Goal: Transaction & Acquisition: Purchase product/service

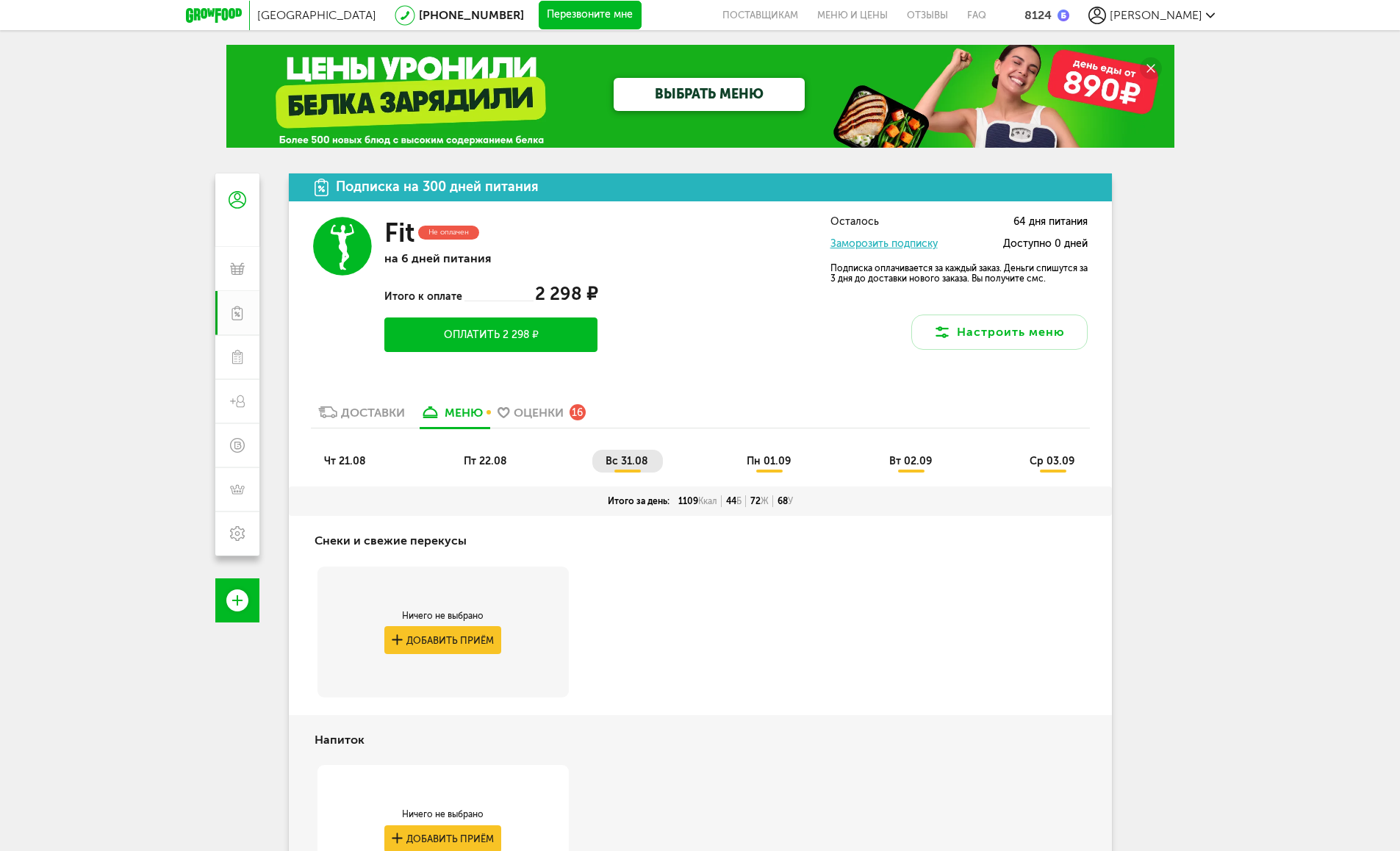
click at [449, 337] on button "Оплатить 2 298 ₽" at bounding box center [490, 335] width 213 height 35
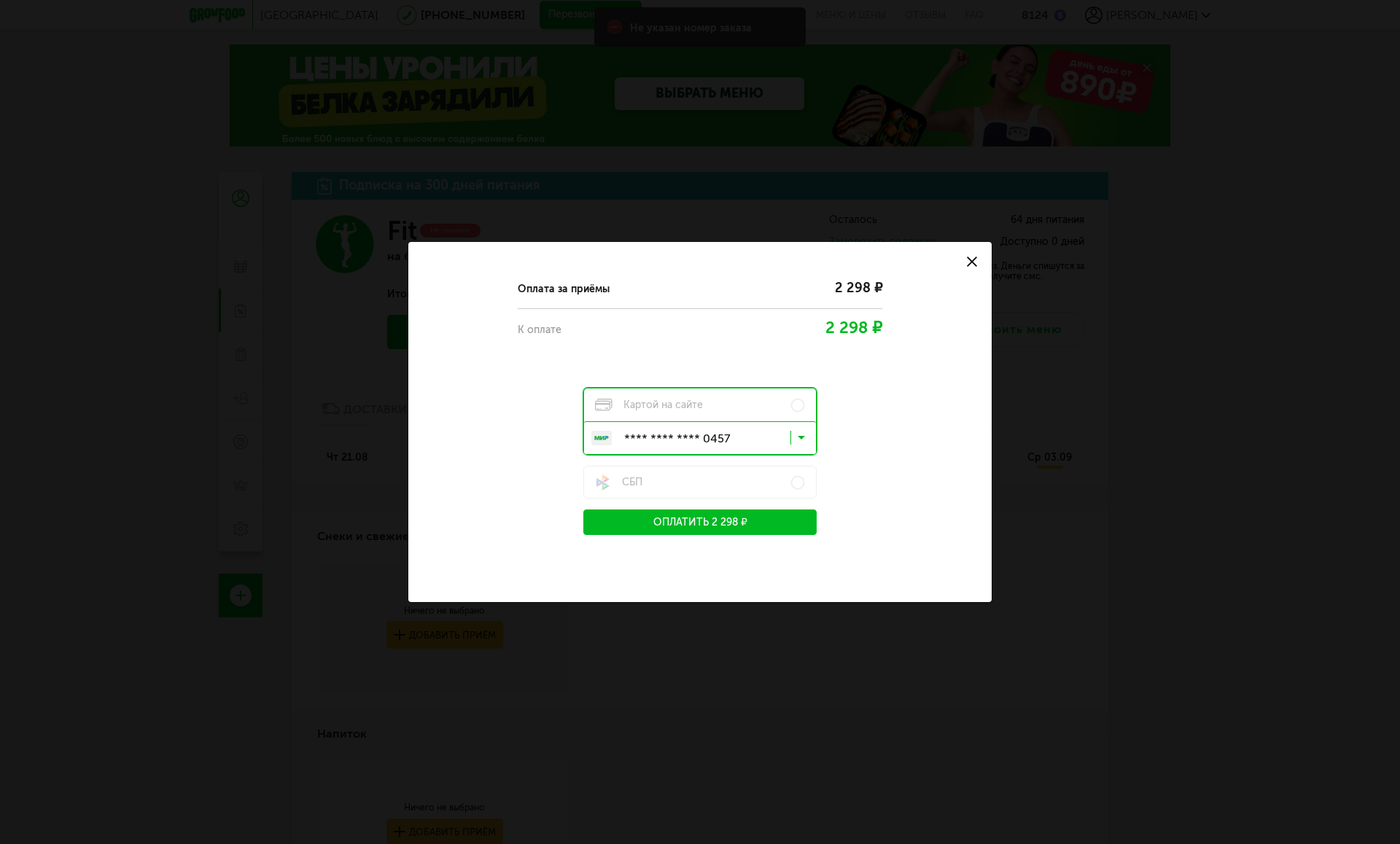
click at [763, 438] on icon at bounding box center [802, 440] width 8 height 14
click at [763, 444] on div "Оплата за приёмы 2 298 ₽ К оплате 2 298 ₽ Картой на сайте **** **** **** 0457 З…" at bounding box center [700, 401] width 531 height 267
click at [664, 524] on button "Оплатить 2 298 ₽" at bounding box center [700, 522] width 233 height 26
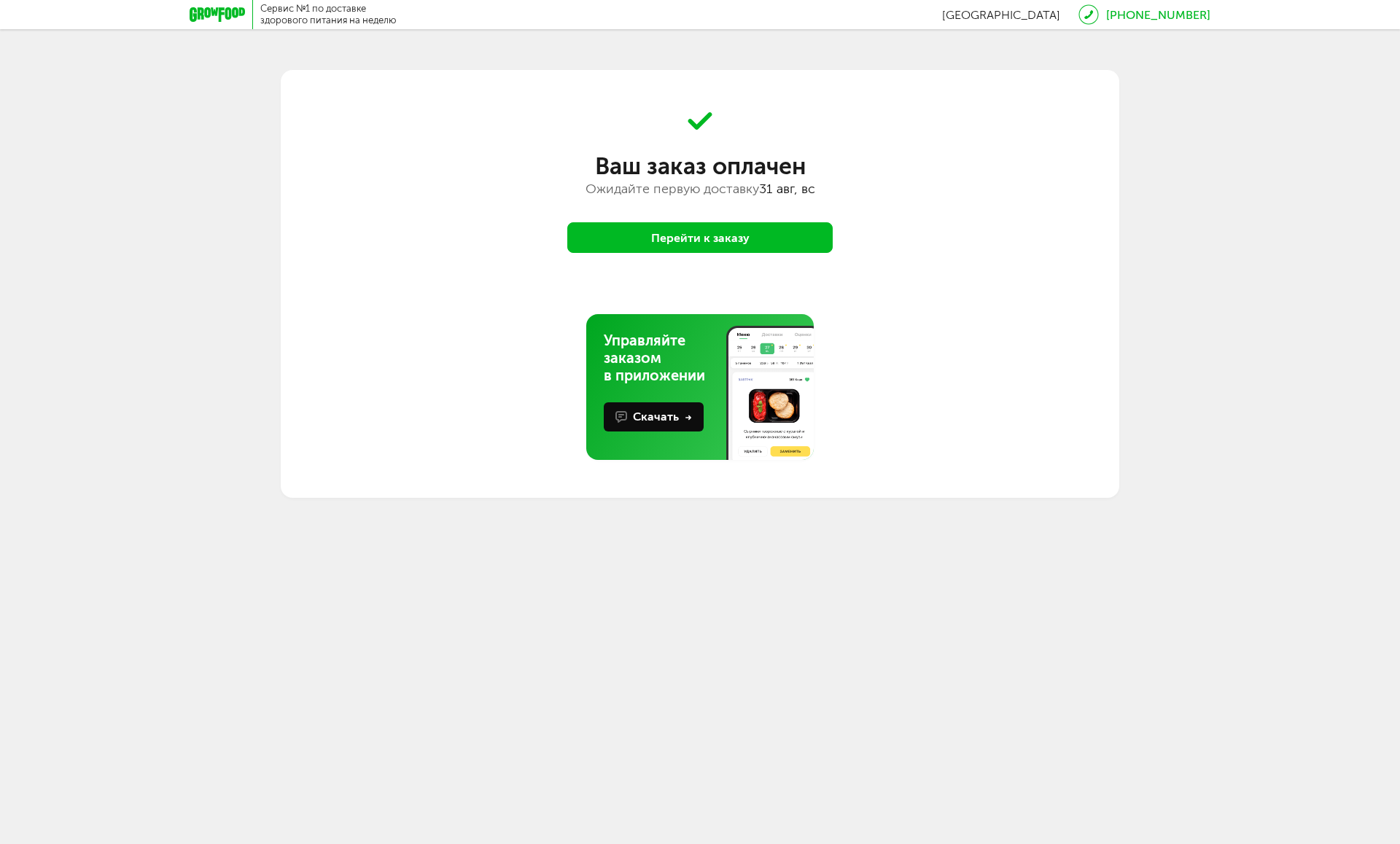
click at [199, 17] on icon at bounding box center [217, 14] width 55 height 14
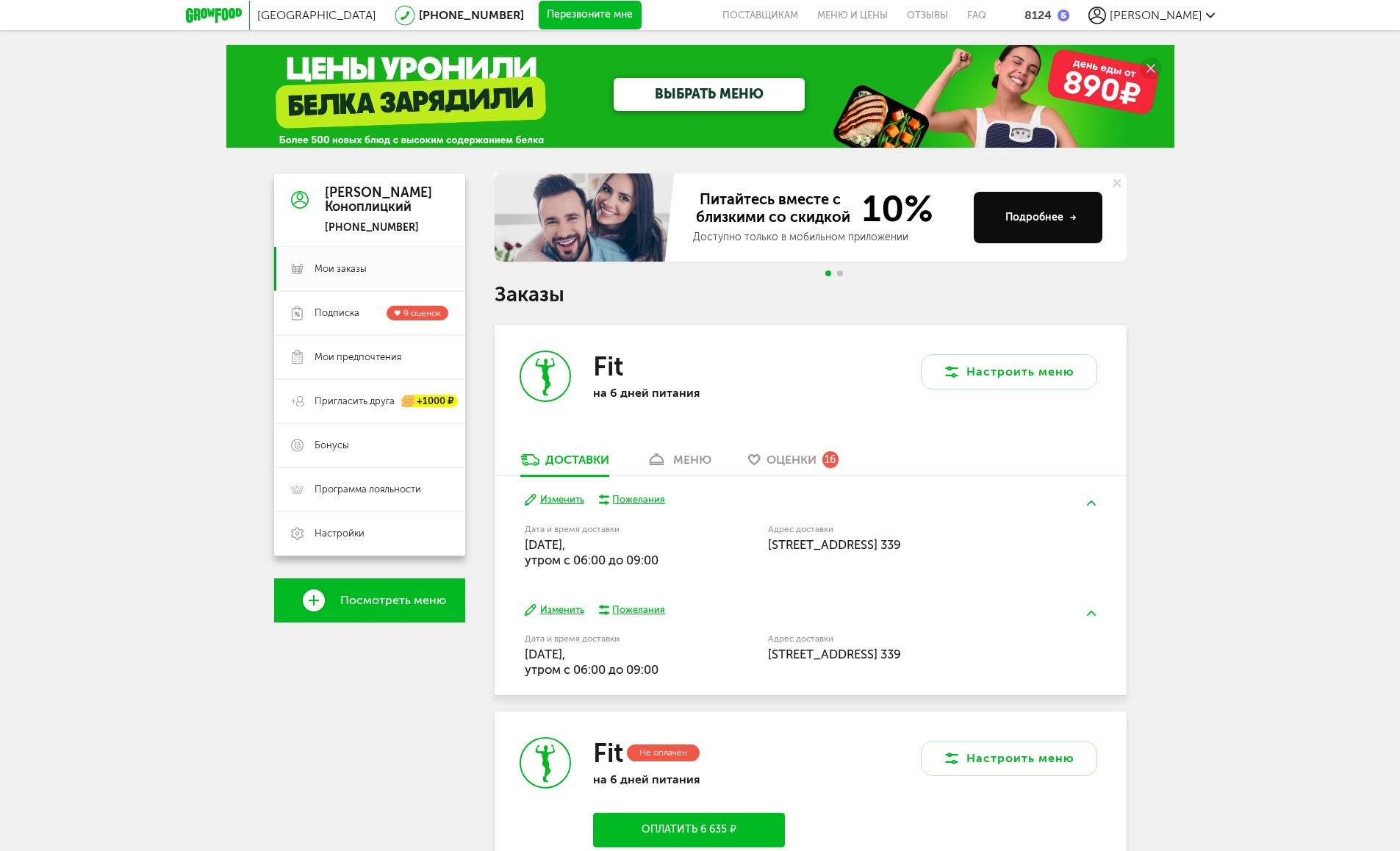
click at [698, 464] on div "меню" at bounding box center [692, 460] width 38 height 14
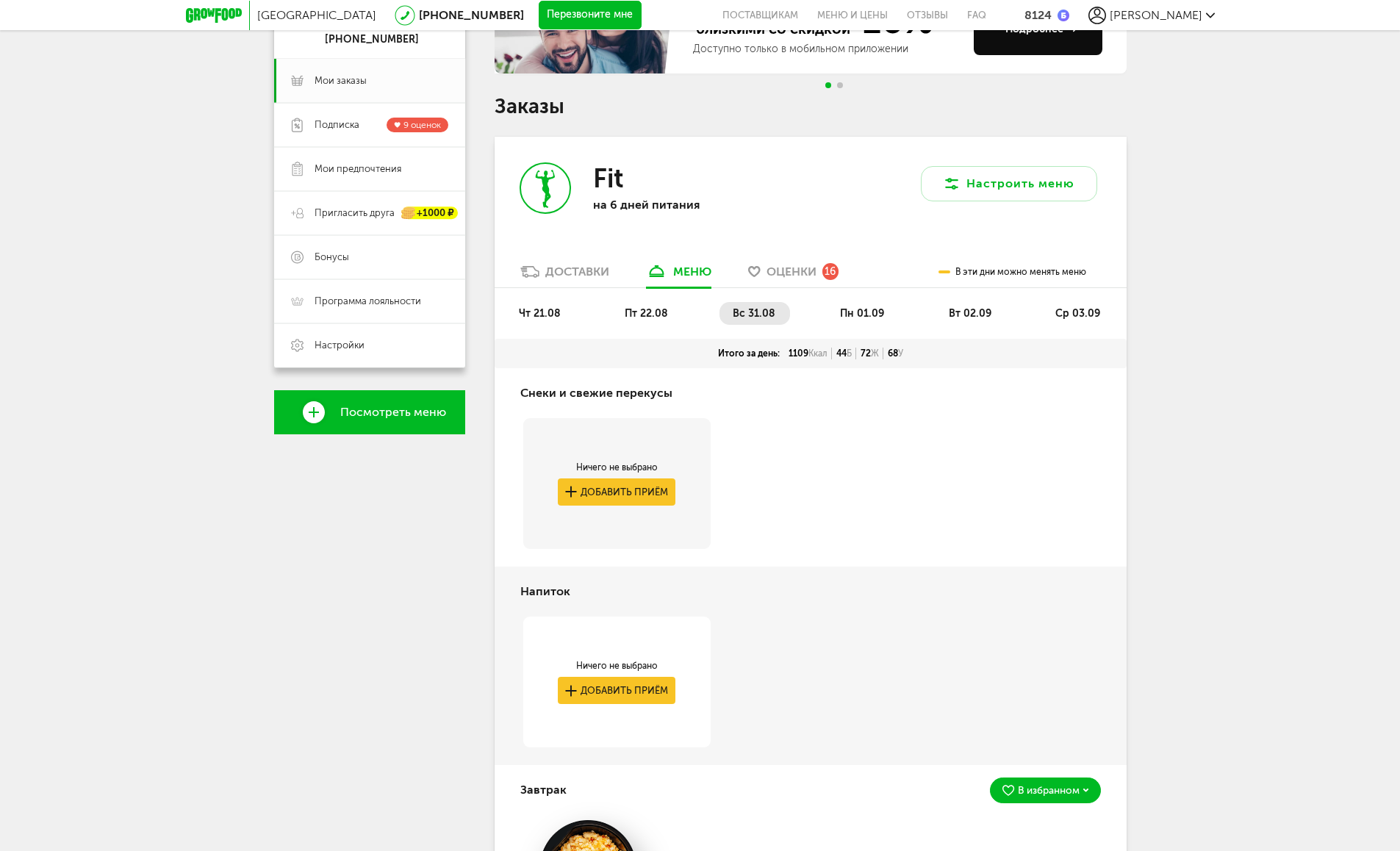
scroll to position [24, 0]
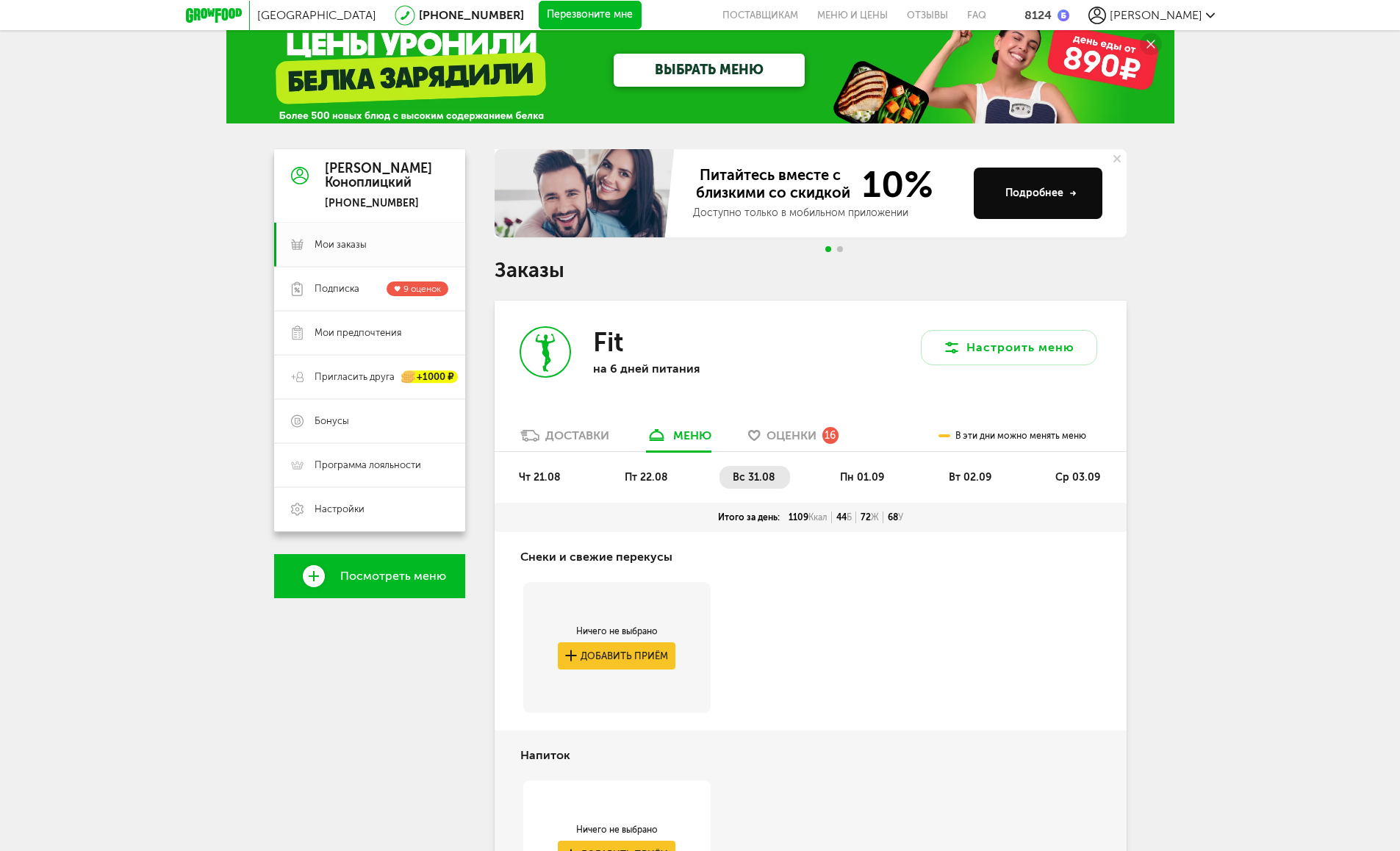
click at [769, 470] on li "пн 01.09" at bounding box center [863, 477] width 72 height 23
click at [740, 482] on span "вс 31.08" at bounding box center [754, 477] width 43 height 13
click at [760, 441] on icon at bounding box center [754, 435] width 13 height 11
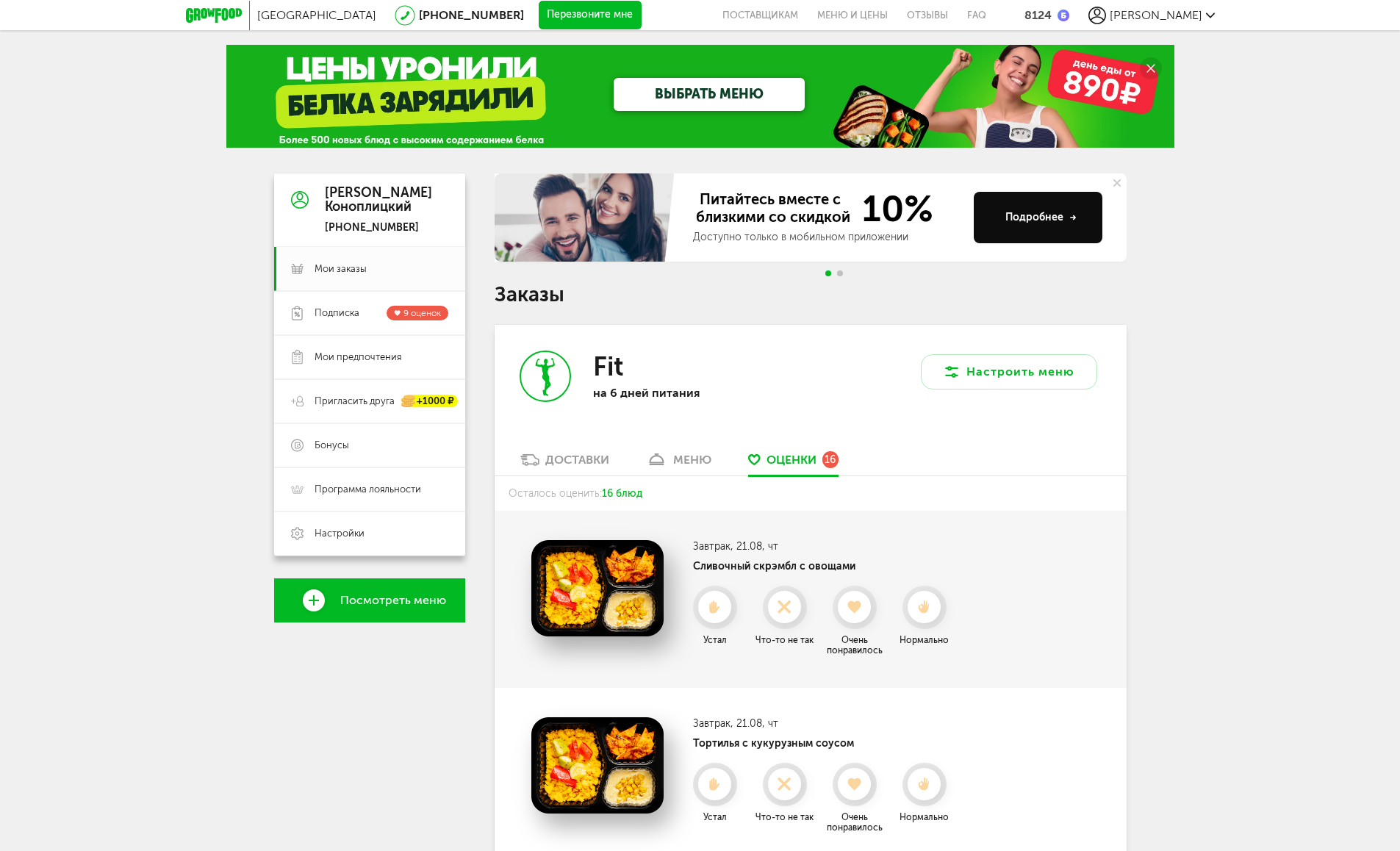
click at [687, 464] on div "меню" at bounding box center [692, 460] width 38 height 14
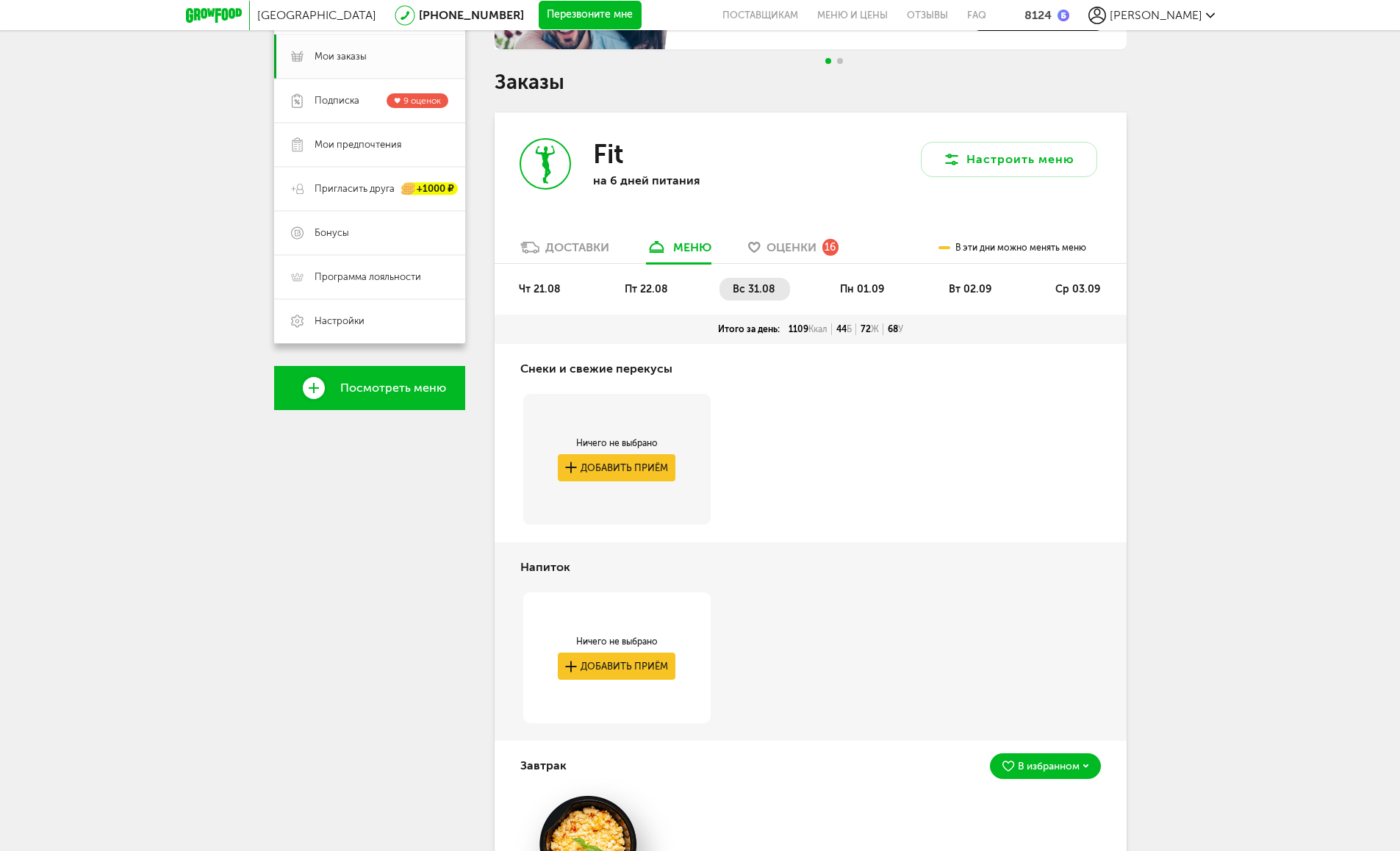
scroll to position [288, 0]
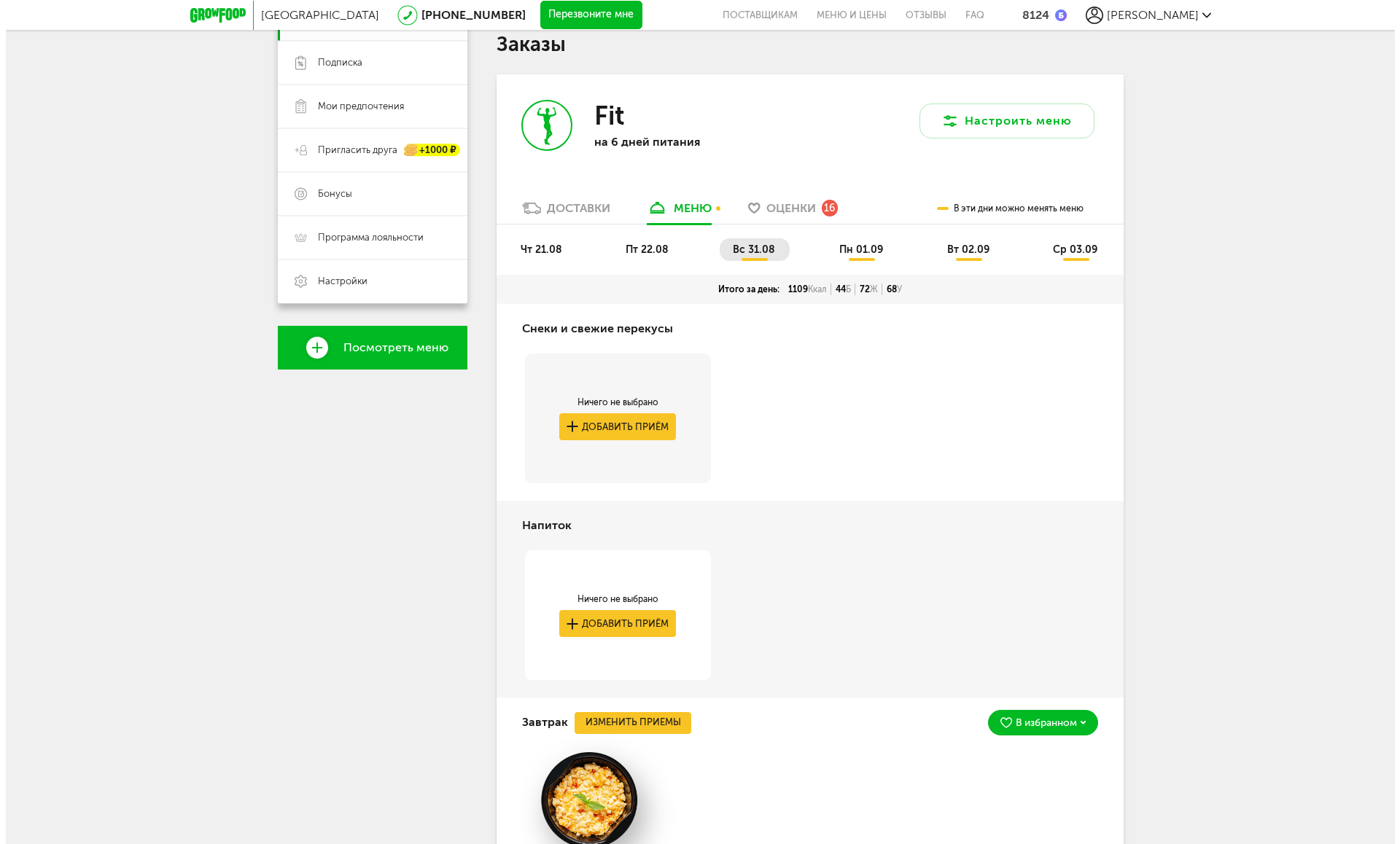
scroll to position [331, 0]
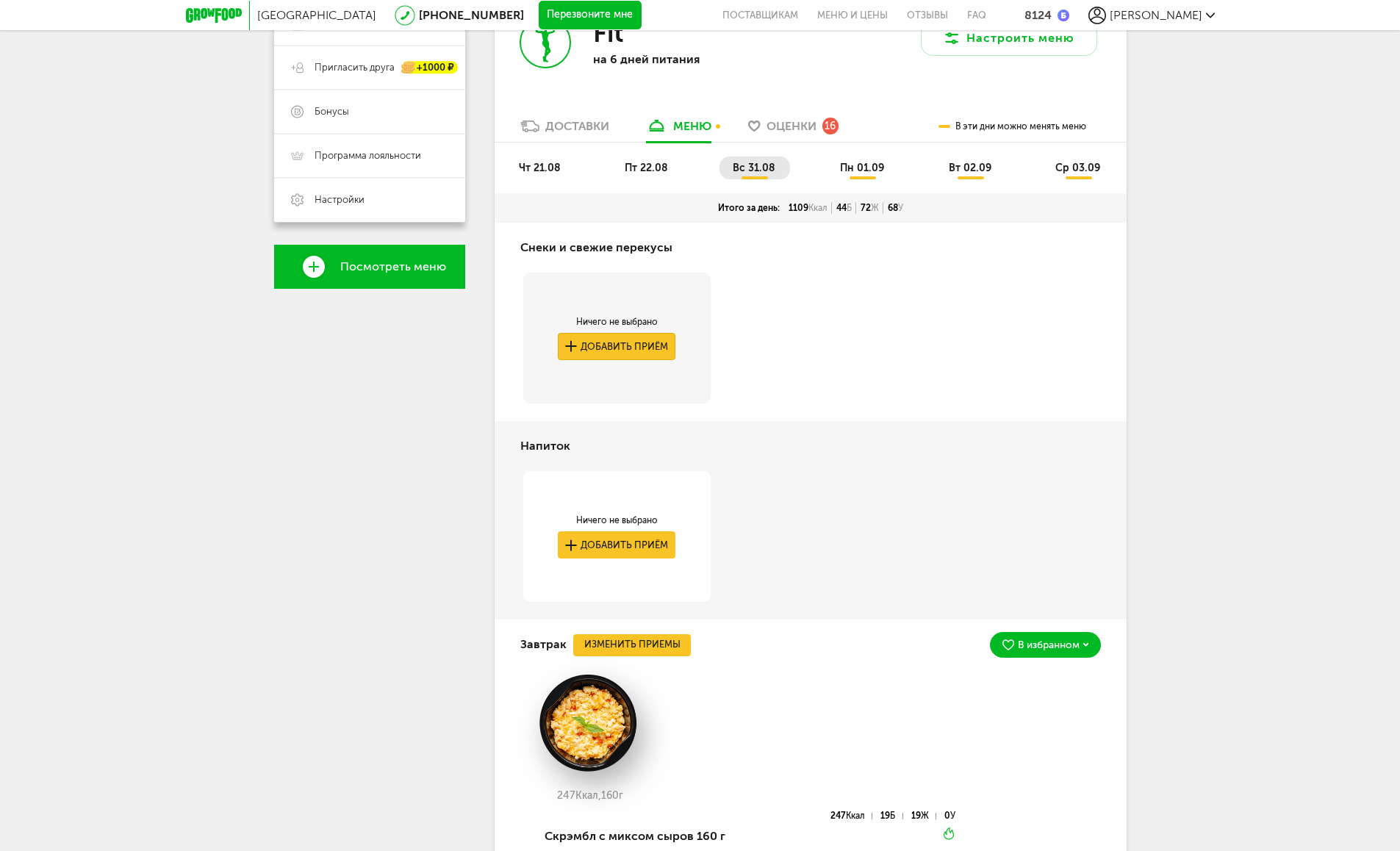
click at [602, 346] on button "Добавить приём" at bounding box center [617, 346] width 118 height 27
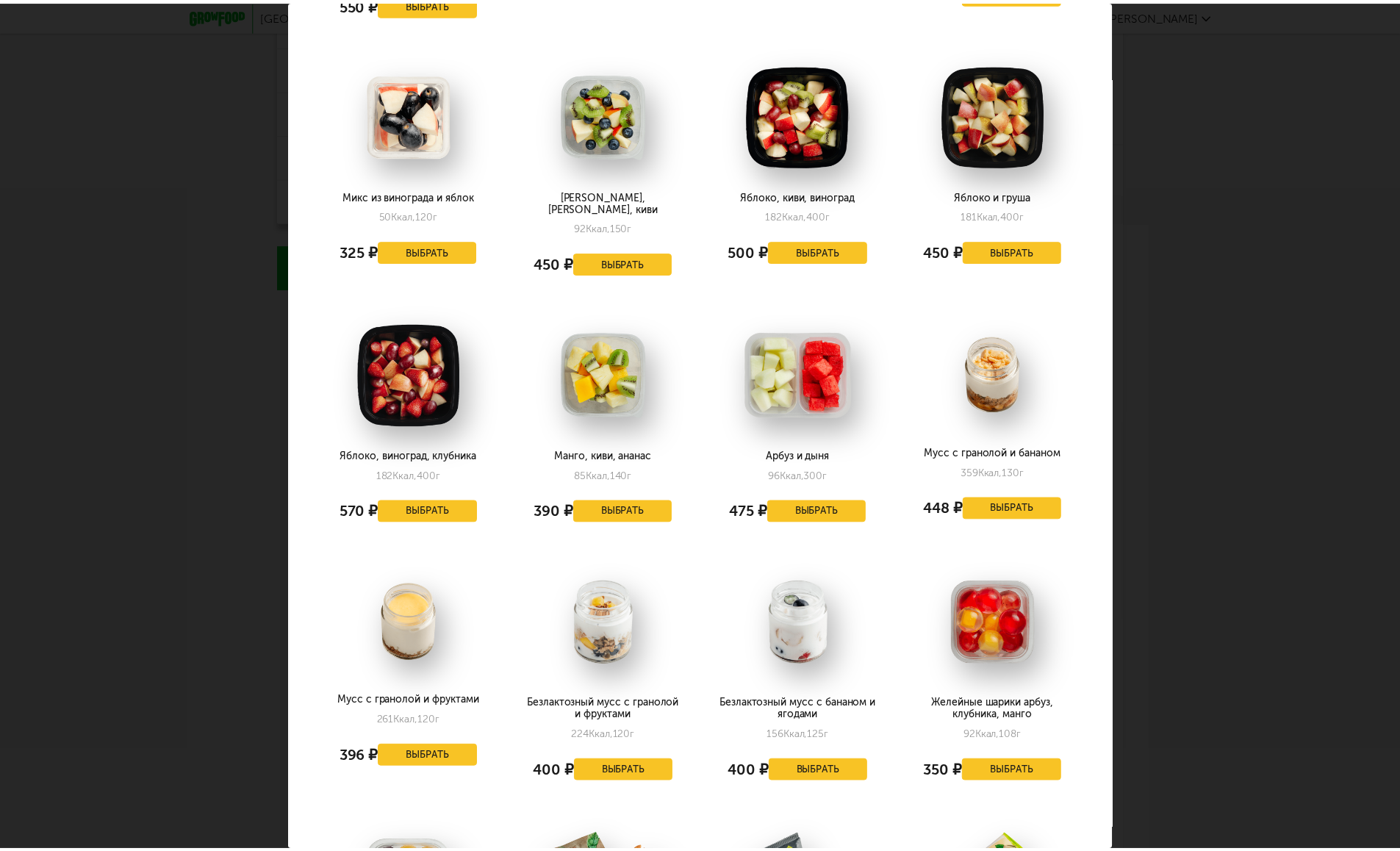
scroll to position [528, 0]
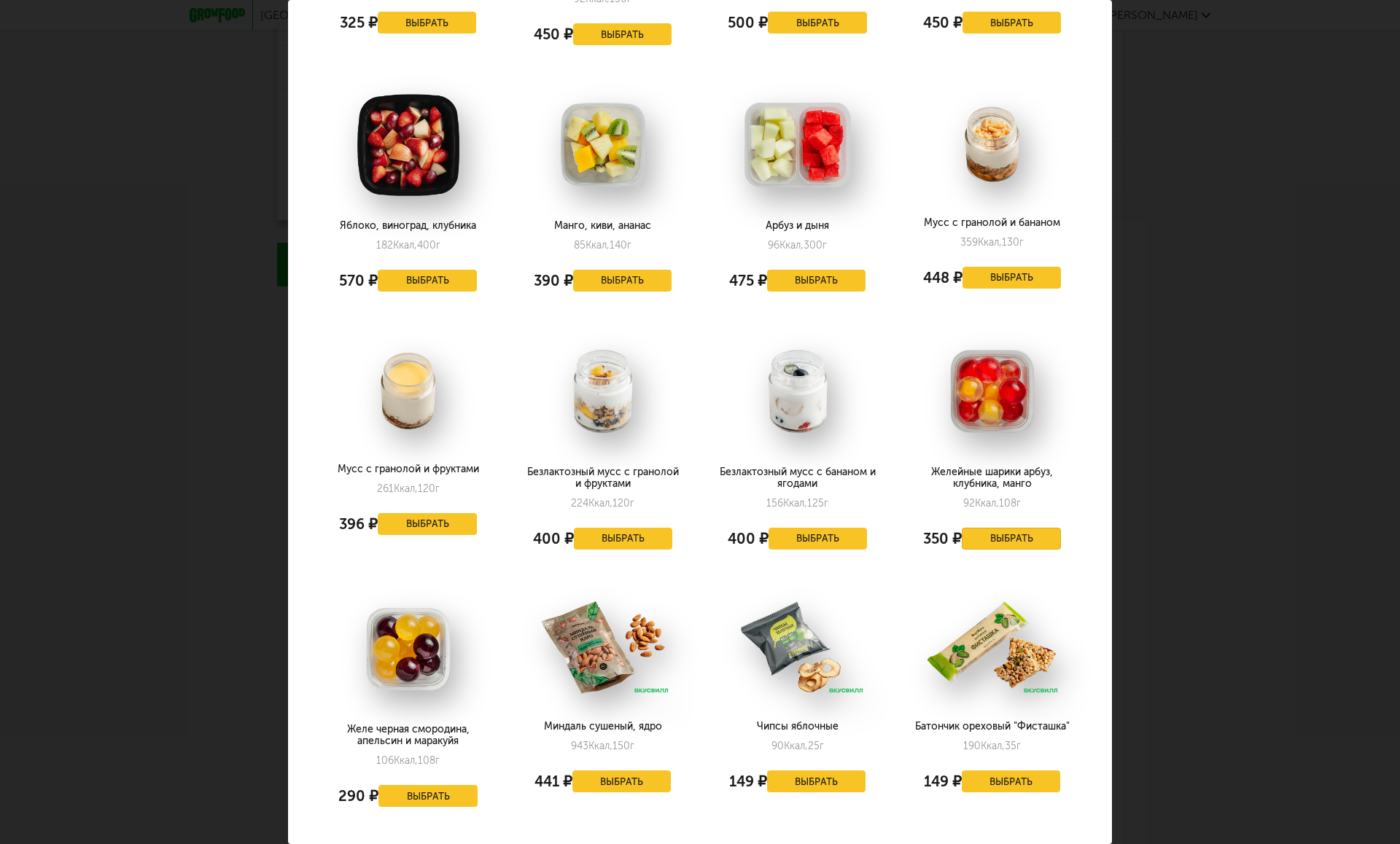
click at [980, 528] on button "Выбрать" at bounding box center [1011, 539] width 99 height 22
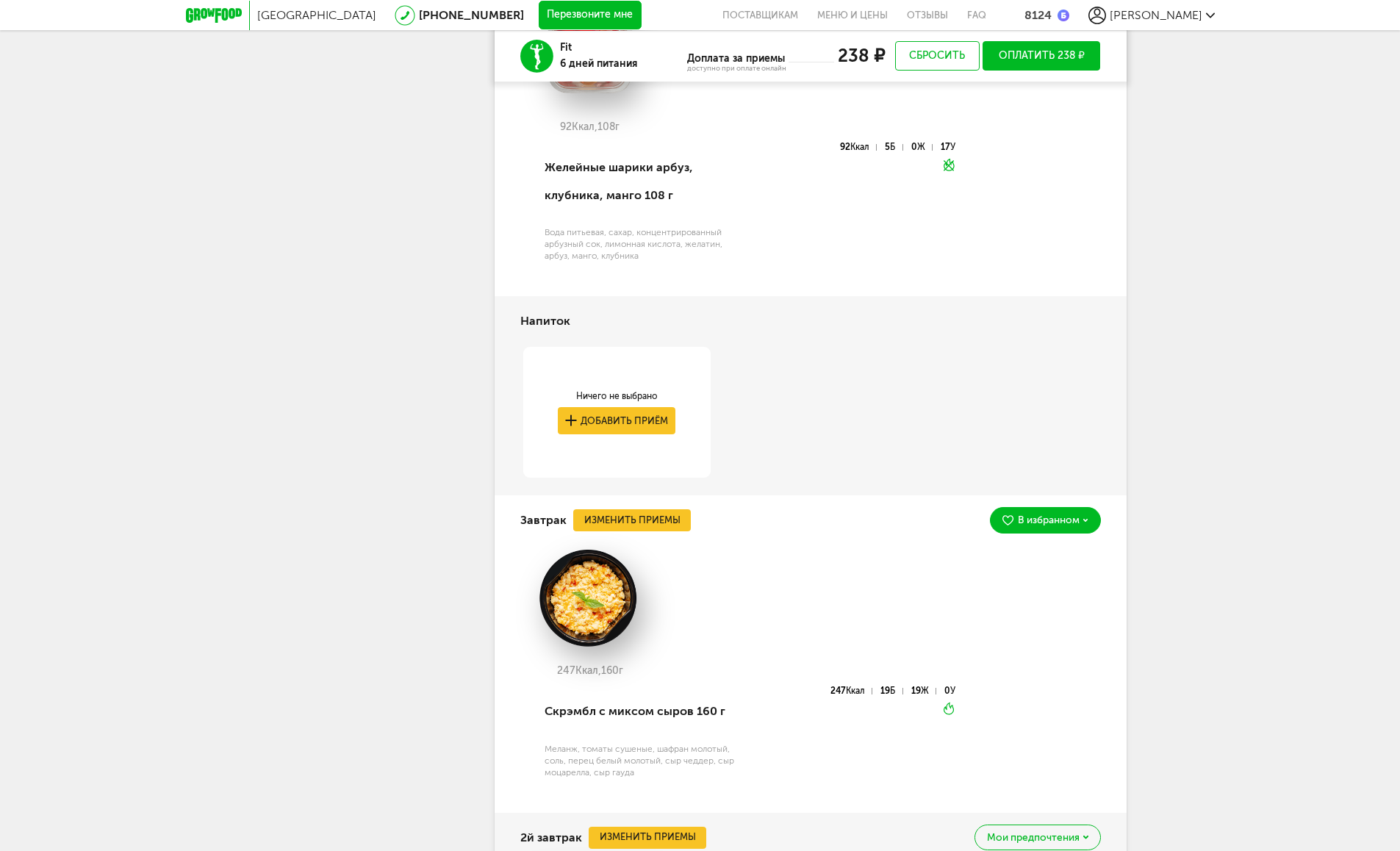
scroll to position [686, 0]
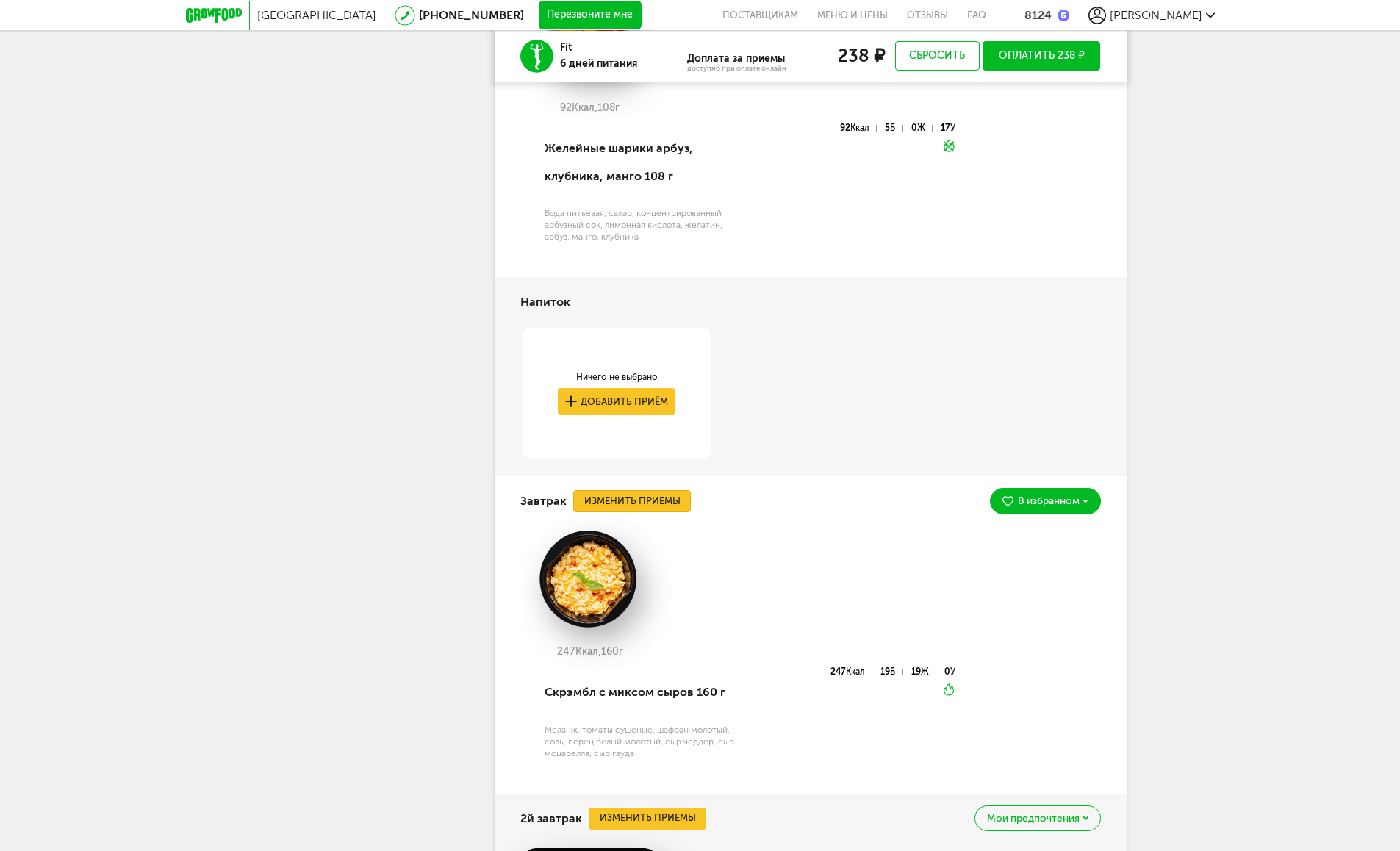
click at [644, 505] on button "Изменить приемы" at bounding box center [633, 501] width 118 height 22
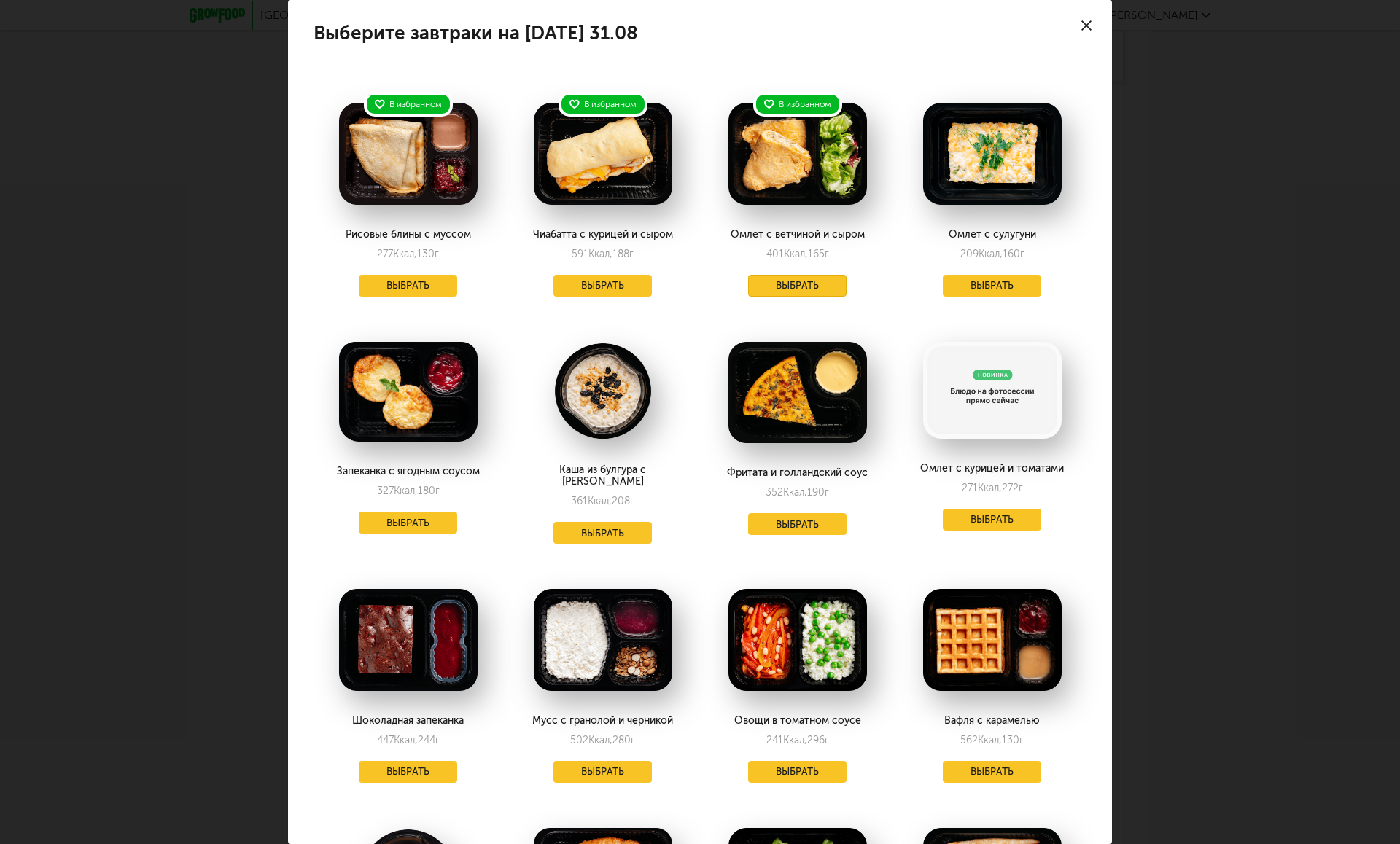
click at [776, 285] on button "Выбрать" at bounding box center [797, 286] width 99 height 22
